Goal: Find specific page/section: Find specific page/section

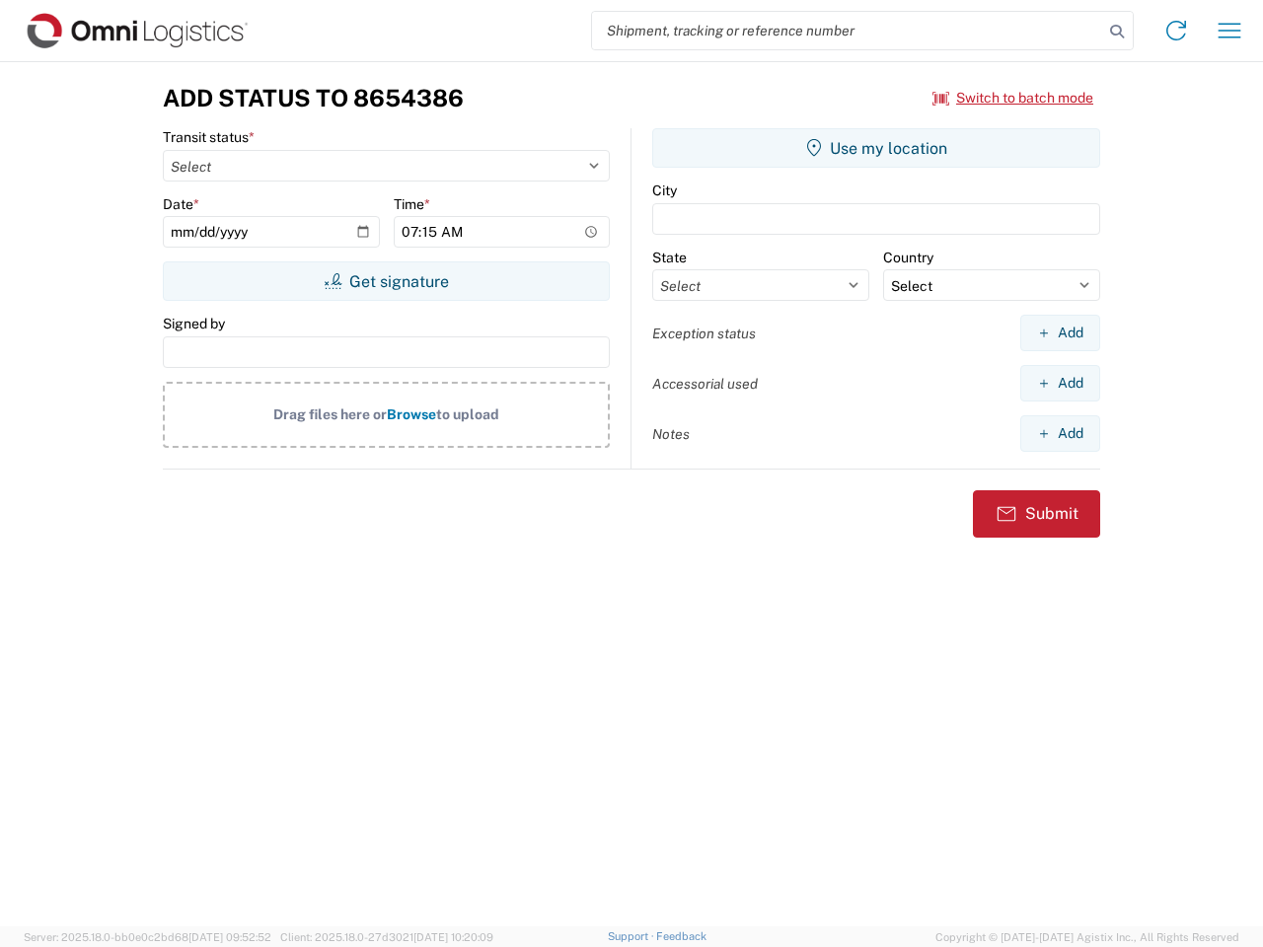
click at [847, 31] on input "search" at bounding box center [847, 30] width 511 height 37
click at [1117, 32] on icon at bounding box center [1117, 32] width 28 height 28
click at [1176, 31] on icon at bounding box center [1176, 31] width 32 height 32
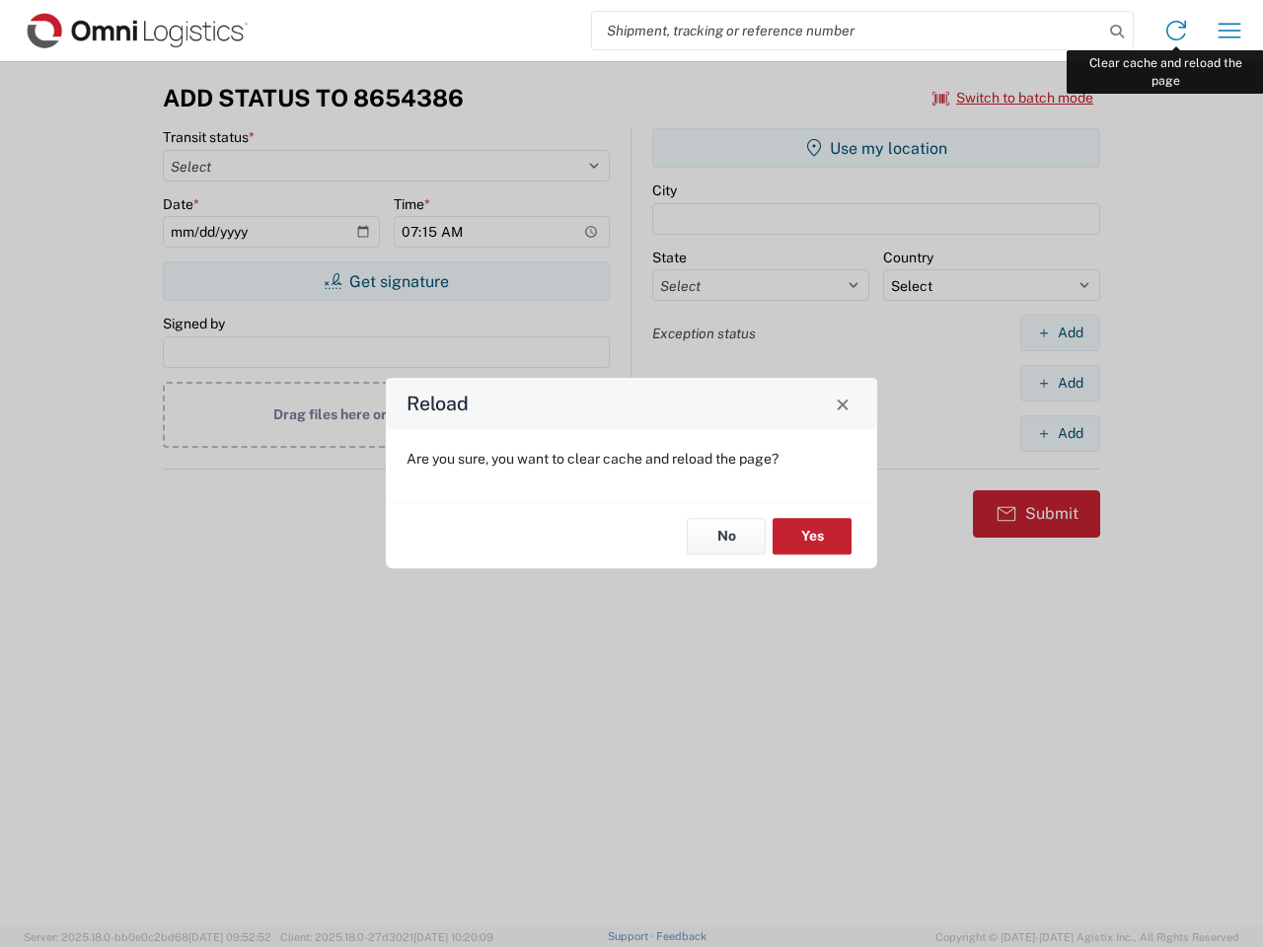
click at [1229, 31] on div "Reload Are you sure, you want to clear cache and reload the page? No Yes" at bounding box center [631, 473] width 1263 height 947
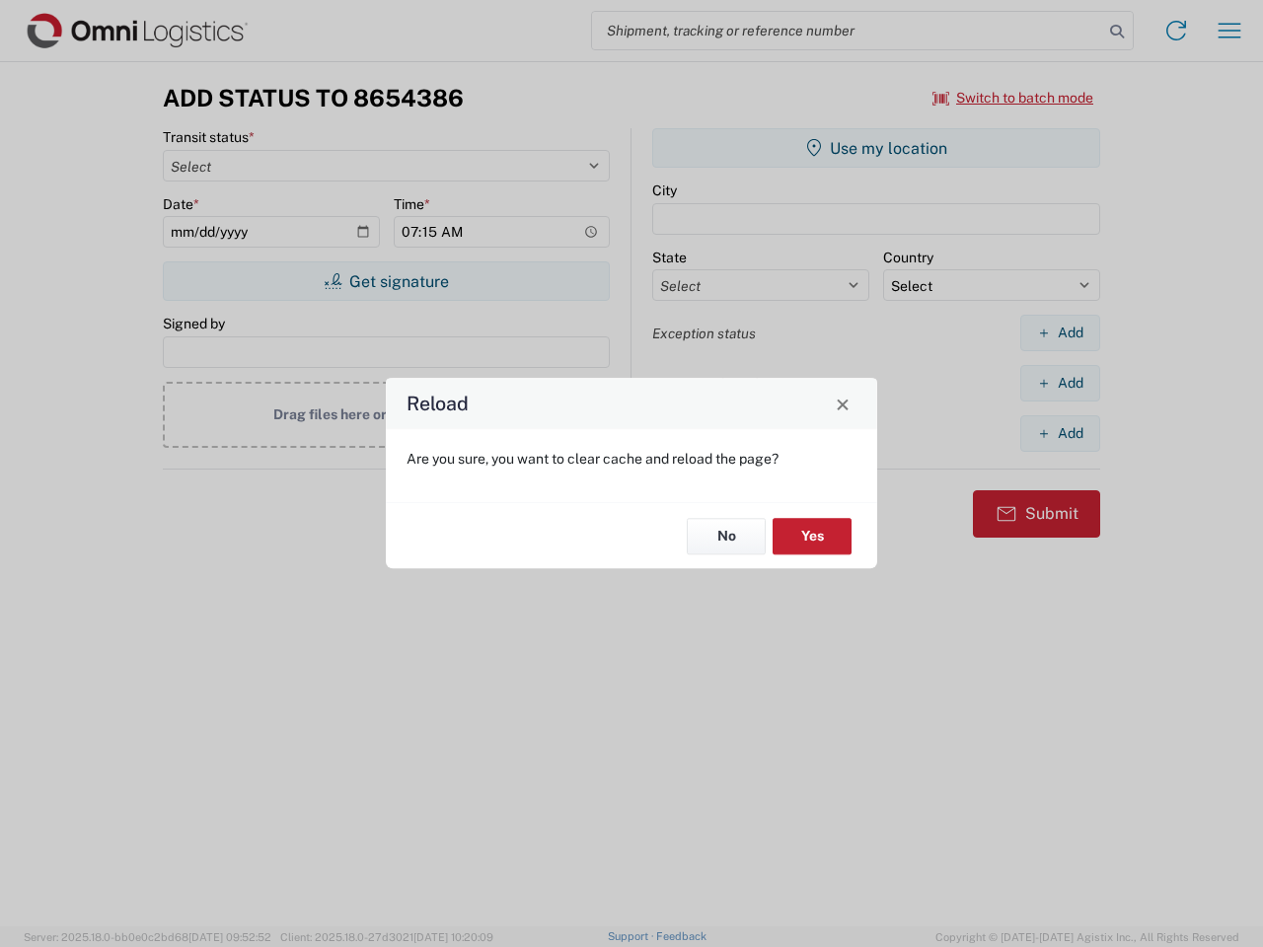
click at [1013, 98] on div "Reload Are you sure, you want to clear cache and reload the page? No Yes" at bounding box center [631, 473] width 1263 height 947
click at [386, 281] on div "Reload Are you sure, you want to clear cache and reload the page? No Yes" at bounding box center [631, 473] width 1263 height 947
click at [876, 148] on div "Reload Are you sure, you want to clear cache and reload the page? No Yes" at bounding box center [631, 473] width 1263 height 947
click at [1060, 332] on div "Reload Are you sure, you want to clear cache and reload the page? No Yes" at bounding box center [631, 473] width 1263 height 947
click at [1060, 383] on div "Reload Are you sure, you want to clear cache and reload the page? No Yes" at bounding box center [631, 473] width 1263 height 947
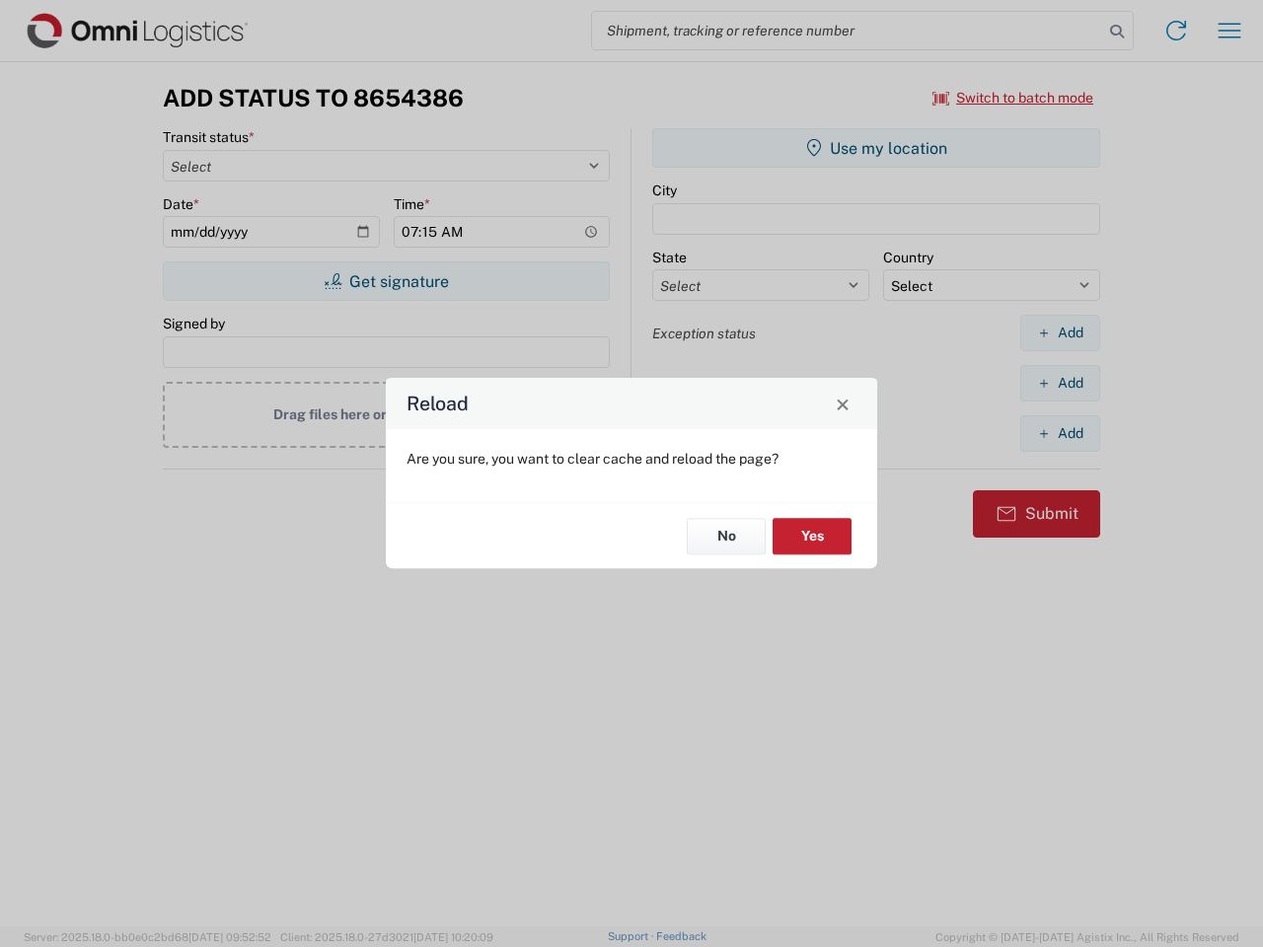
click at [1060, 433] on div "Reload Are you sure, you want to clear cache and reload the page? No Yes" at bounding box center [631, 473] width 1263 height 947
